Goal: Information Seeking & Learning: Learn about a topic

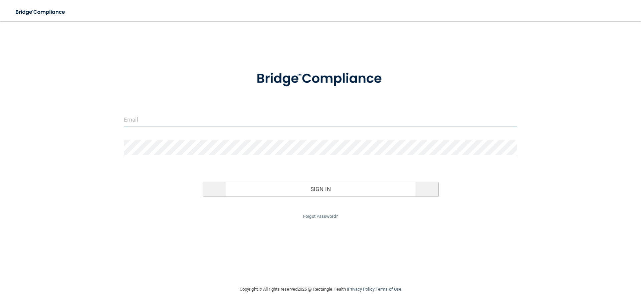
type input "[EMAIL_ADDRESS][DOMAIN_NAME]"
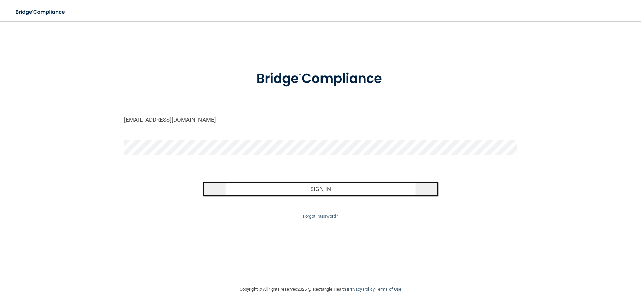
click at [322, 191] on button "Sign In" at bounding box center [321, 189] width 236 height 15
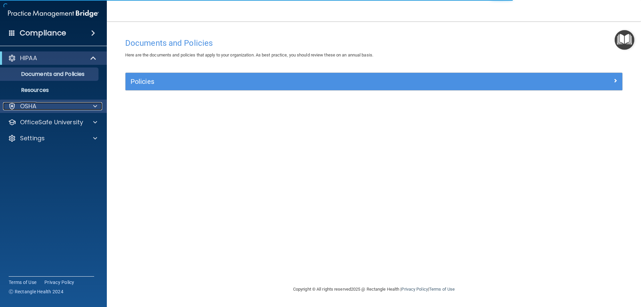
click at [94, 103] on span at bounding box center [95, 106] width 4 height 8
click at [96, 105] on span at bounding box center [95, 106] width 4 height 8
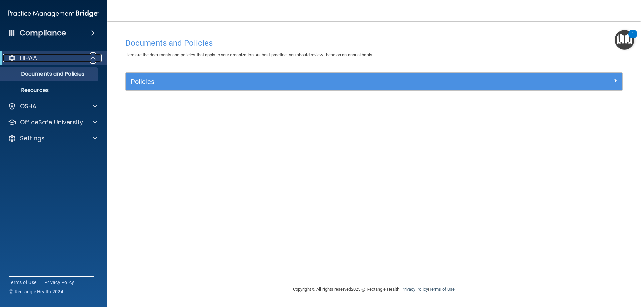
click at [91, 58] on span at bounding box center [94, 58] width 6 height 8
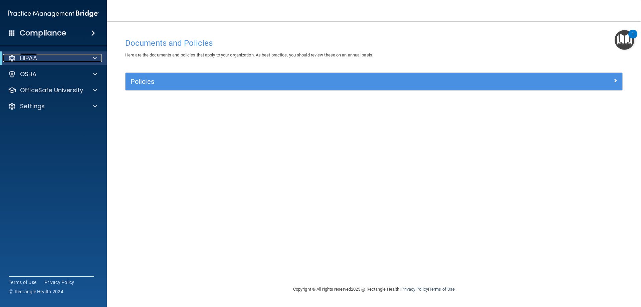
click at [92, 55] on div at bounding box center [93, 58] width 16 height 8
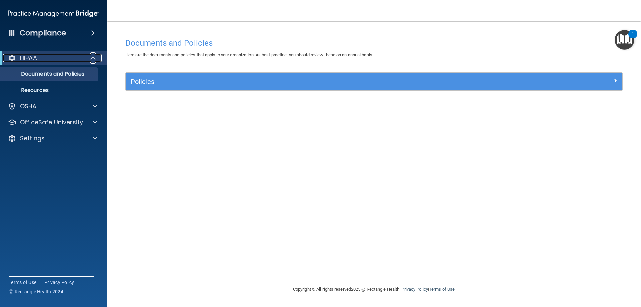
click at [34, 57] on p "HIPAA" at bounding box center [28, 58] width 17 height 8
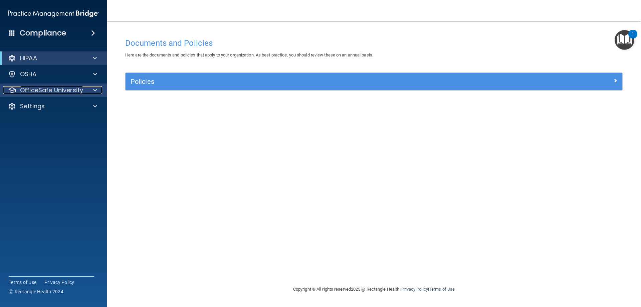
click at [47, 88] on p "OfficeSafe University" at bounding box center [51, 90] width 63 height 8
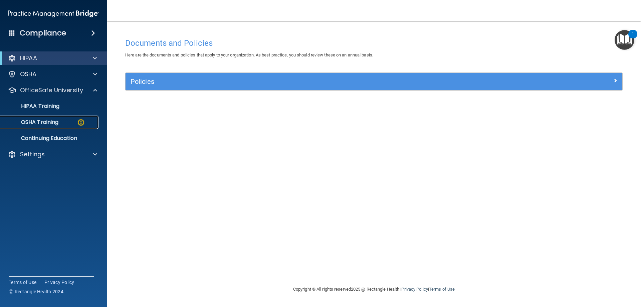
click at [53, 121] on p "OSHA Training" at bounding box center [31, 122] width 54 height 7
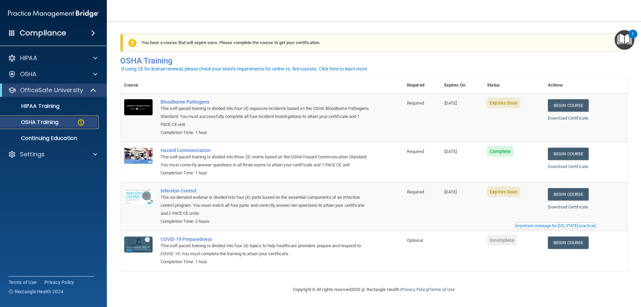
scroll to position [8, 0]
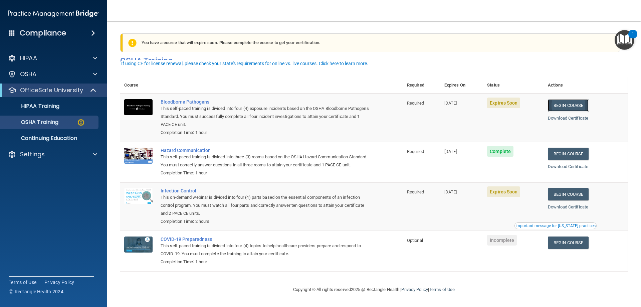
click at [558, 99] on link "Begin Course" at bounding box center [568, 105] width 41 height 12
click at [562, 99] on link "Begin Course" at bounding box center [568, 105] width 41 height 12
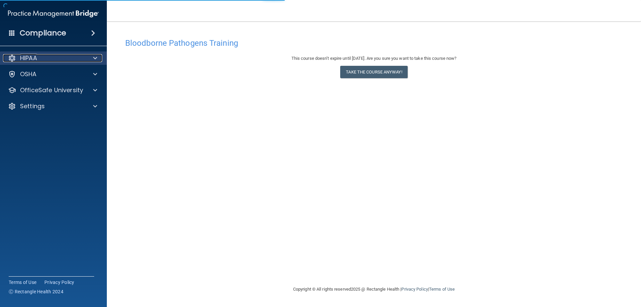
click at [22, 59] on p "HIPAA" at bounding box center [28, 58] width 17 height 8
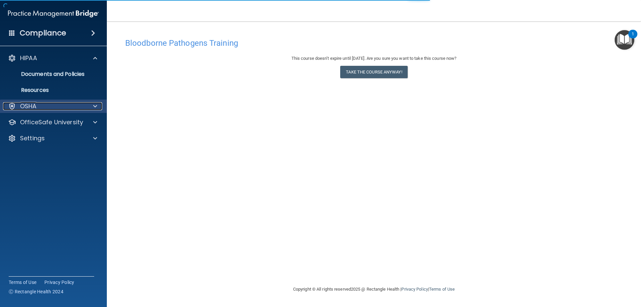
click at [28, 102] on p "OSHA" at bounding box center [28, 106] width 17 height 8
click at [33, 107] on p "OSHA" at bounding box center [28, 106] width 17 height 8
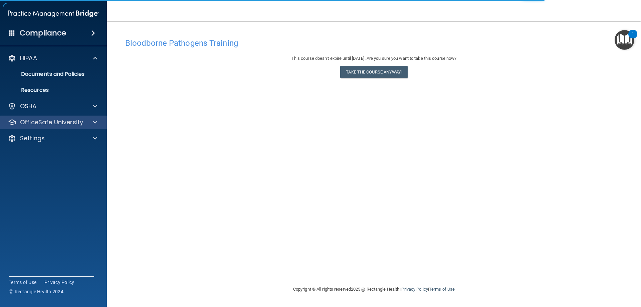
click at [48, 117] on div "OfficeSafe University" at bounding box center [53, 121] width 107 height 13
click at [58, 120] on p "OfficeSafe University" at bounding box center [51, 122] width 63 height 8
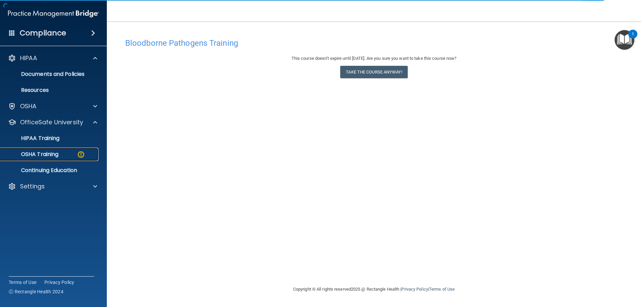
click at [36, 153] on p "OSHA Training" at bounding box center [31, 154] width 54 height 7
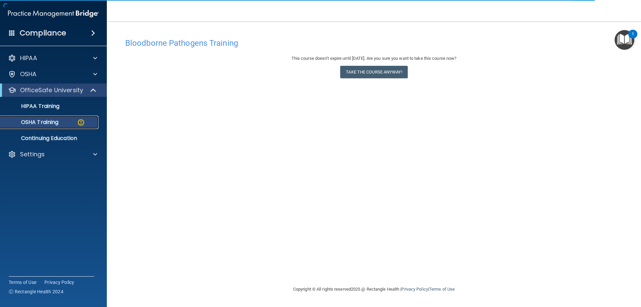
click at [40, 122] on p "OSHA Training" at bounding box center [31, 122] width 54 height 7
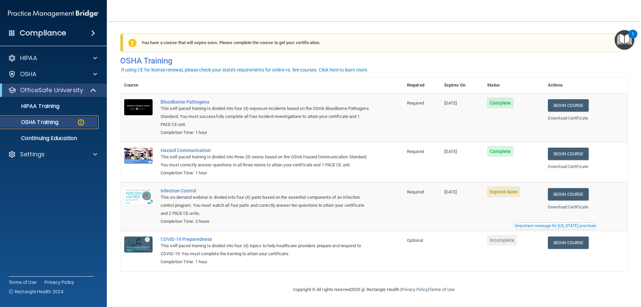
scroll to position [8, 0]
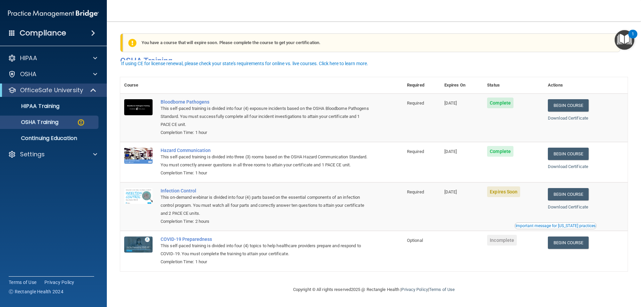
click at [507, 193] on span "Expires Soon" at bounding box center [503, 191] width 33 height 11
drag, startPoint x: 469, startPoint y: 189, endPoint x: 478, endPoint y: 189, distance: 8.7
click at [472, 189] on td "09/11/2025" at bounding box center [461, 206] width 43 height 48
click at [567, 194] on link "Begin Course" at bounding box center [568, 194] width 41 height 12
